Goal: Navigation & Orientation: Find specific page/section

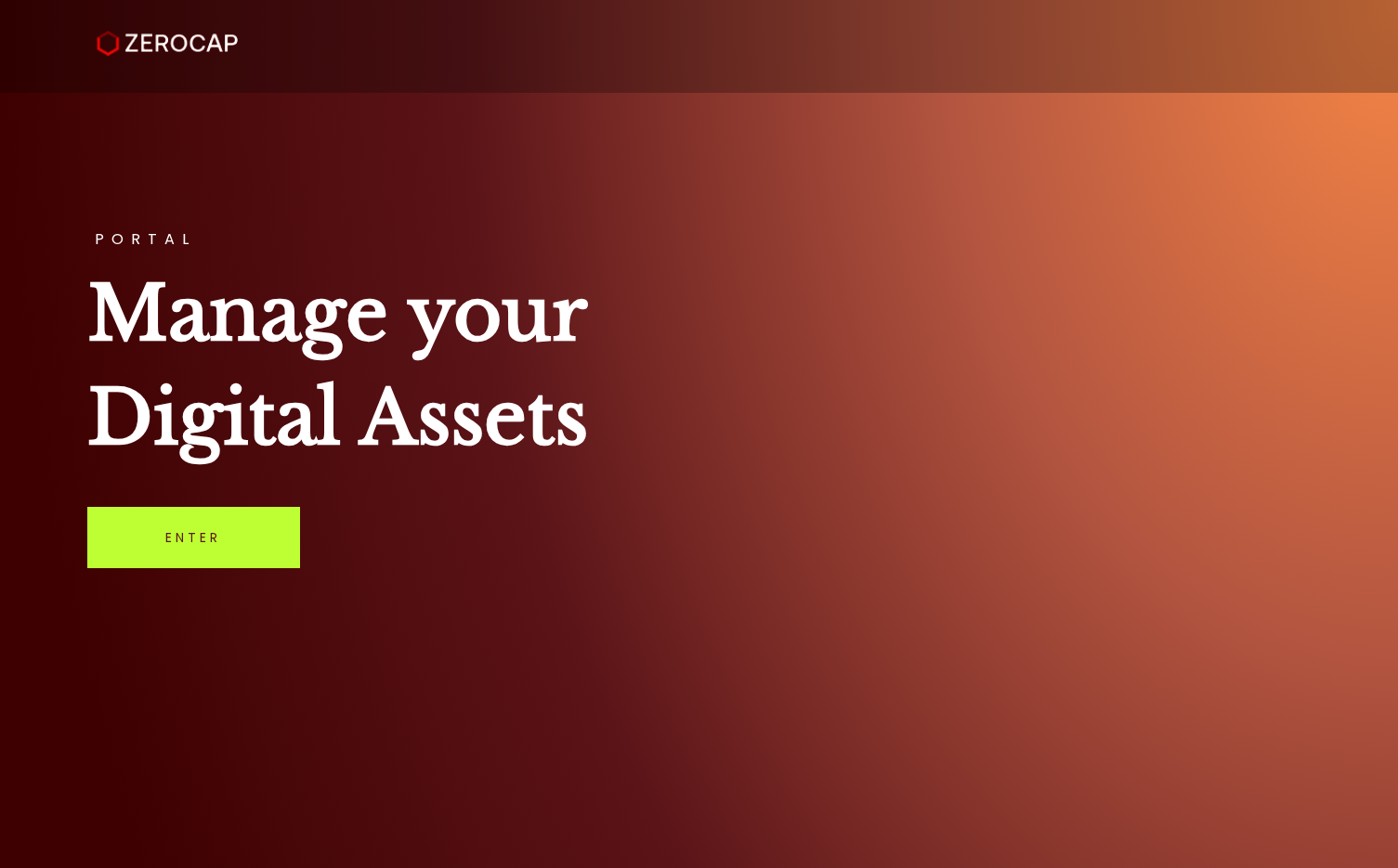
click at [177, 522] on link "Enter" at bounding box center [193, 537] width 213 height 61
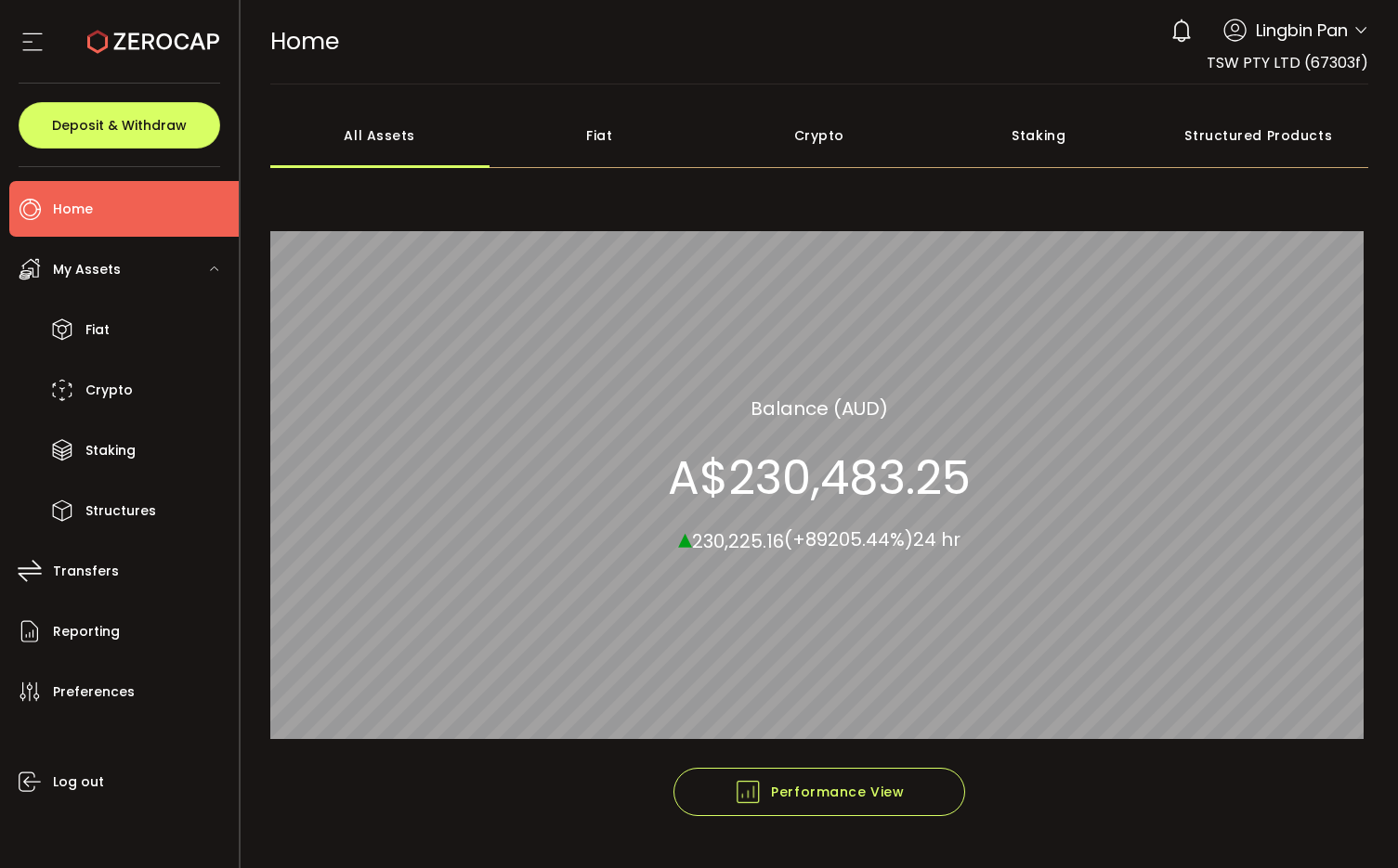
click at [613, 131] on div "Fiat" at bounding box center [600, 135] width 221 height 65
click at [404, 129] on div "All Assets" at bounding box center [380, 135] width 221 height 65
click at [576, 134] on div "Fiat" at bounding box center [600, 135] width 221 height 65
